Goal: Check status: Check status

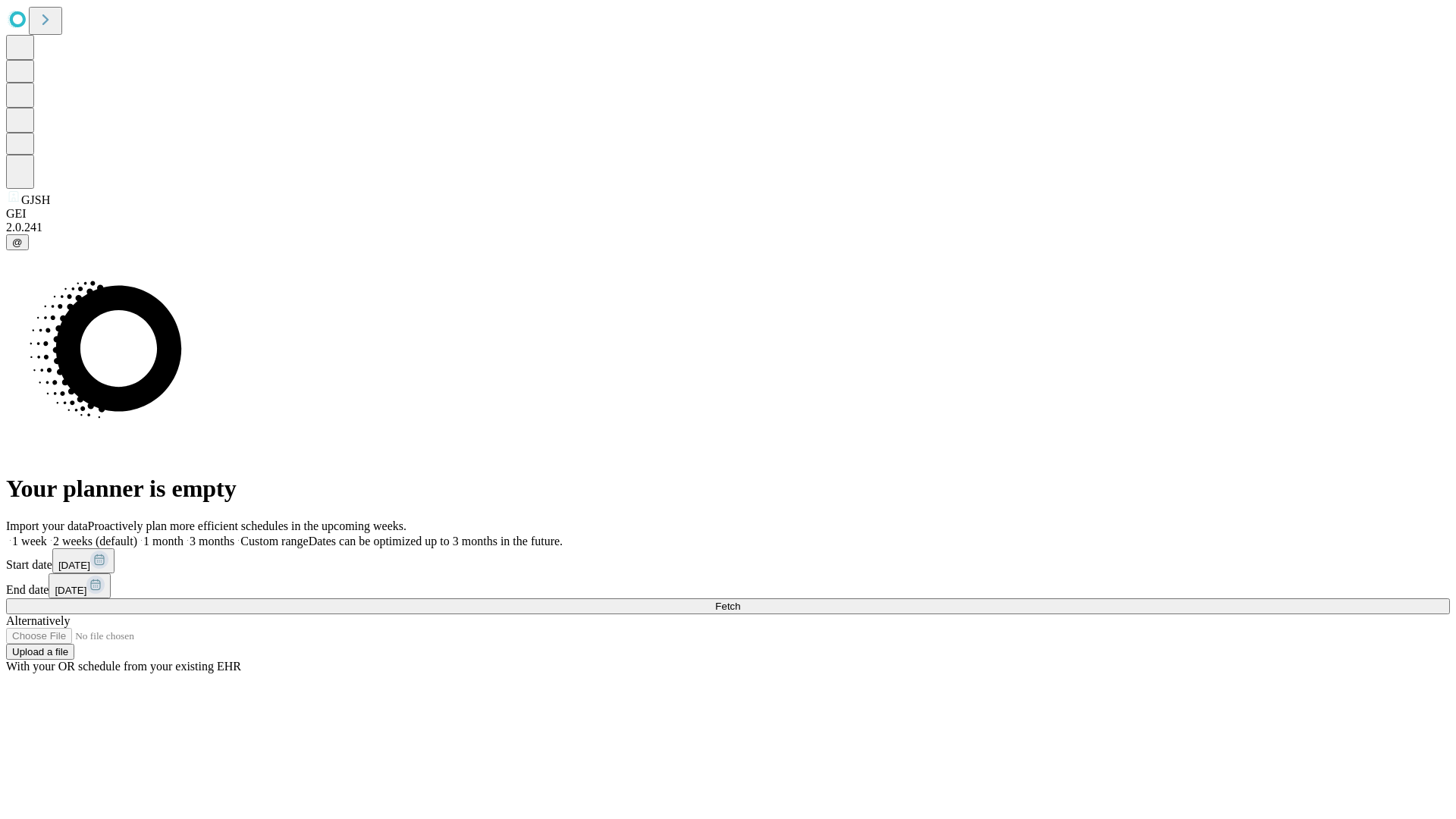
click at [740, 601] on span "Fetch" at bounding box center [727, 606] width 25 height 11
